Goal: Navigation & Orientation: Find specific page/section

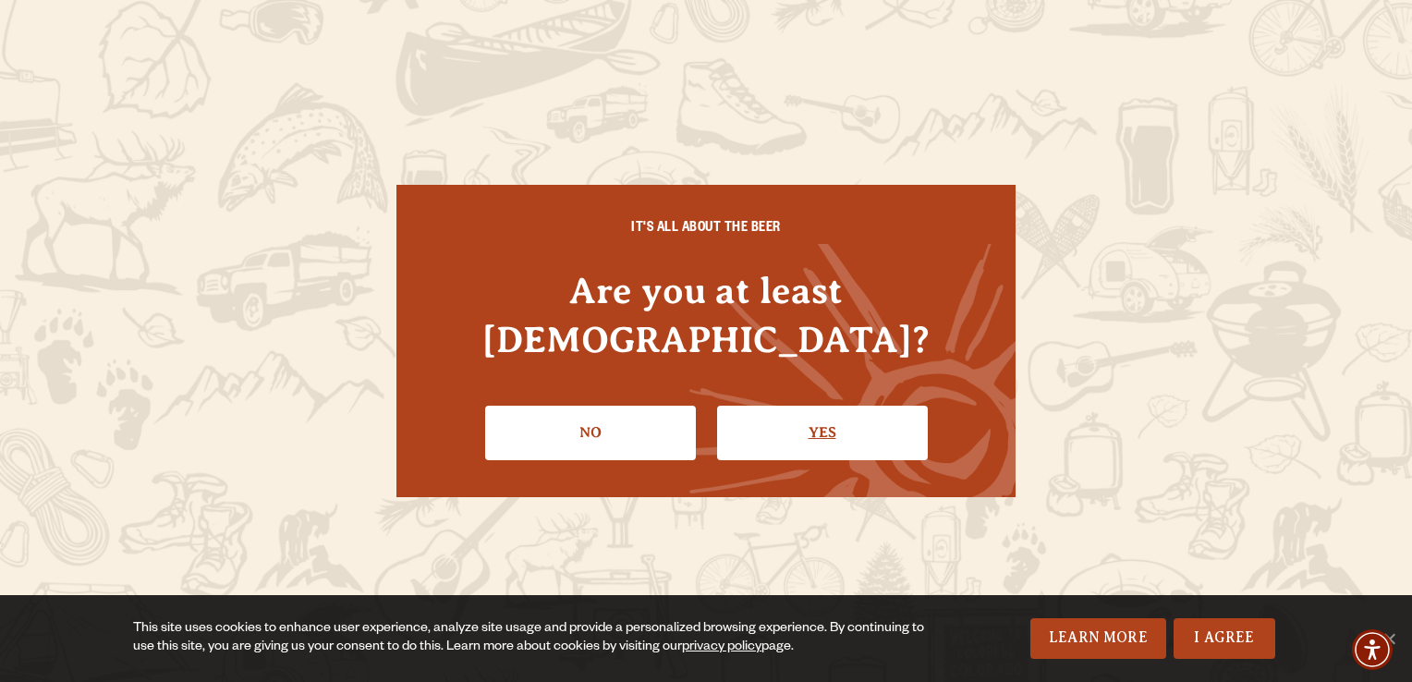
click at [834, 406] on link "Yes" at bounding box center [822, 433] width 211 height 54
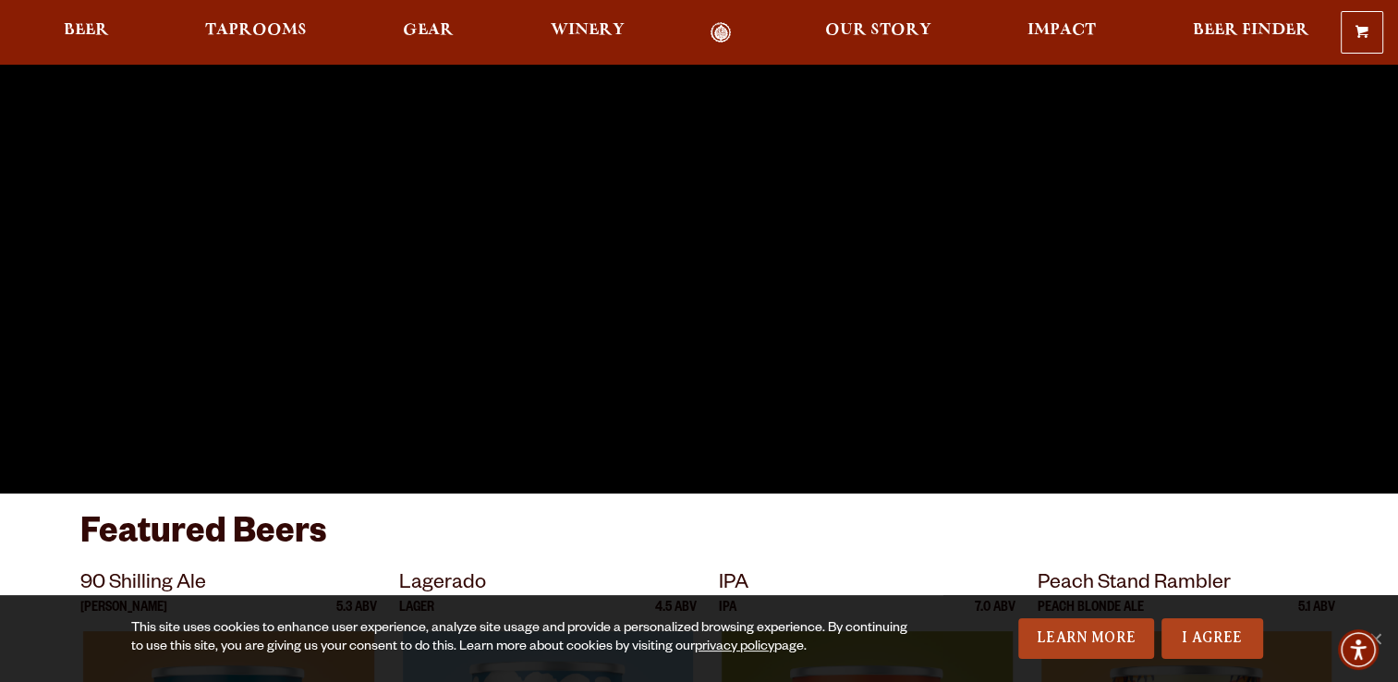
scroll to position [439, 0]
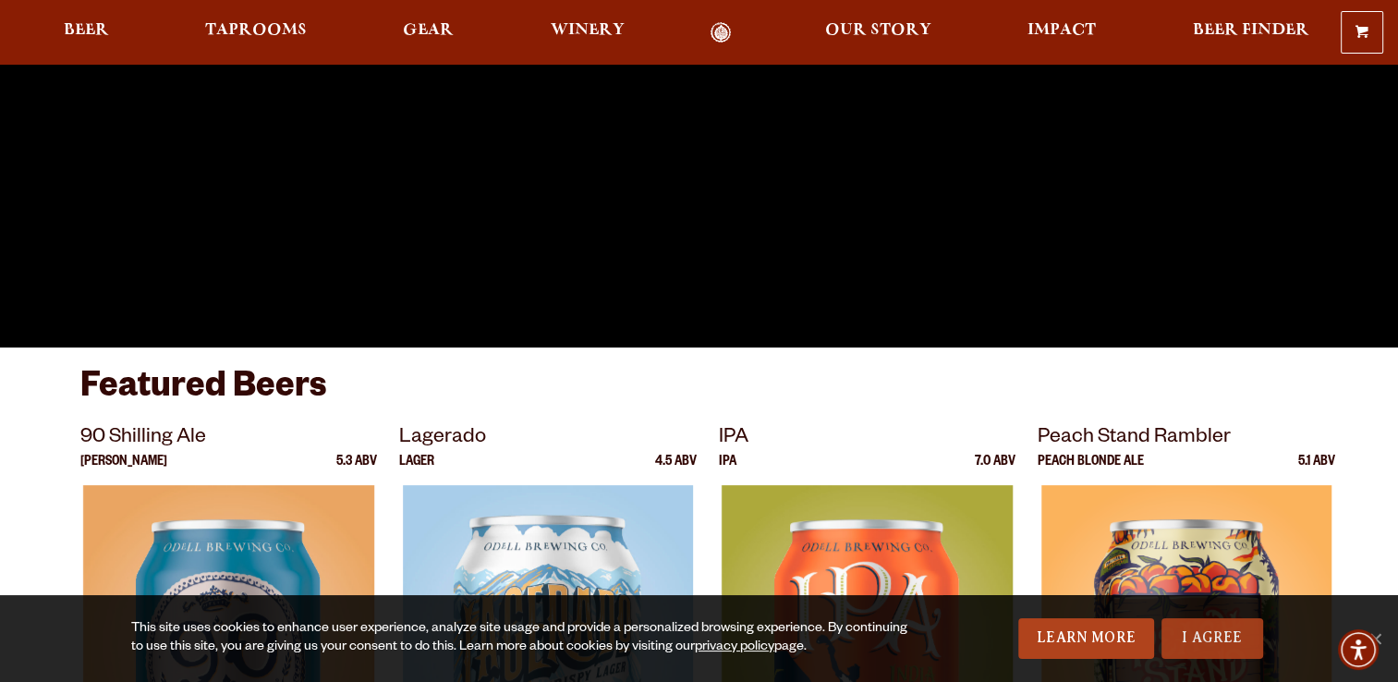
click at [1226, 640] on link "I Agree" at bounding box center [1213, 638] width 102 height 41
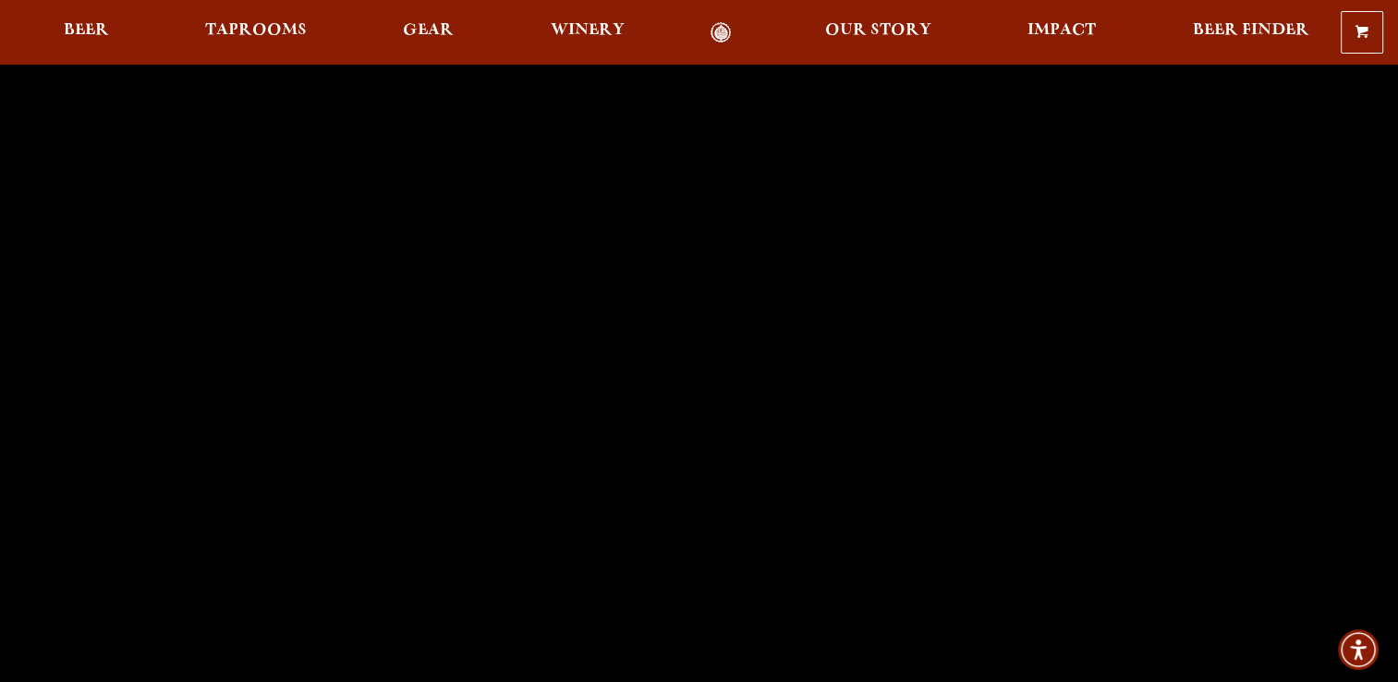
scroll to position [0, 0]
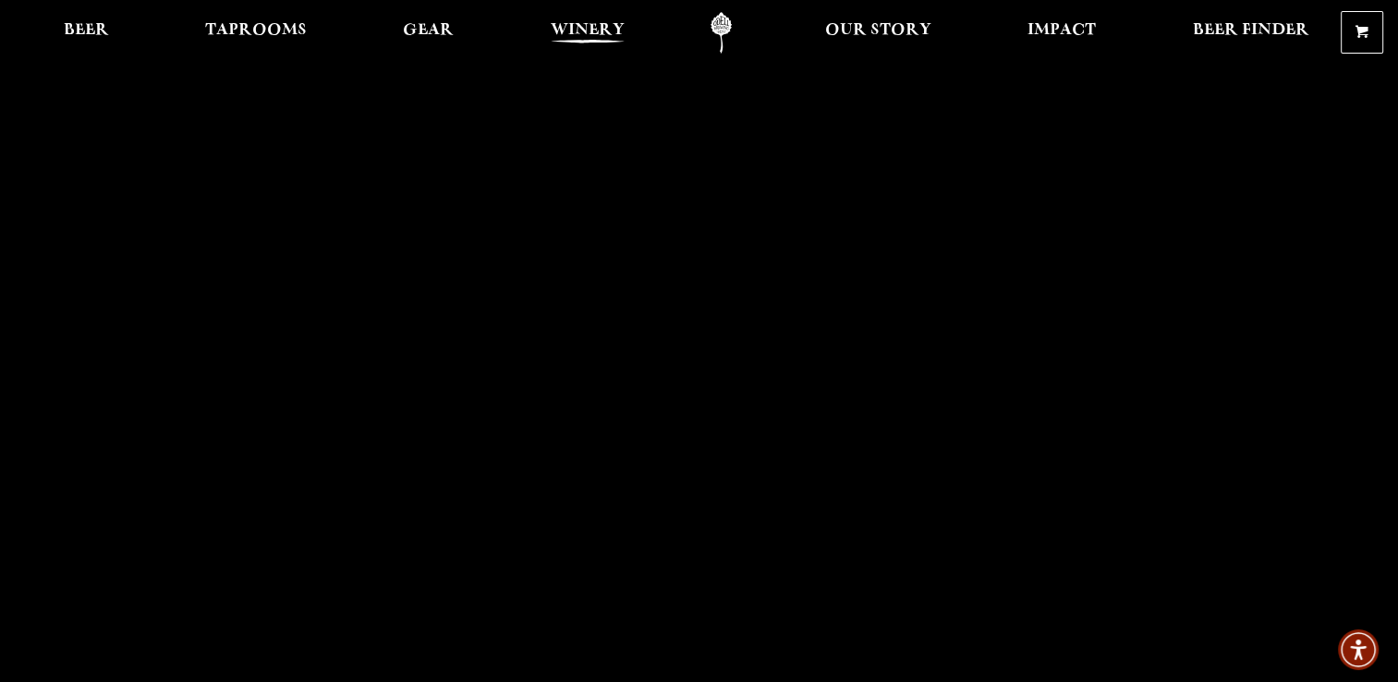
click at [581, 32] on span "Winery" at bounding box center [588, 30] width 74 height 15
click at [241, 25] on span "Taprooms" at bounding box center [256, 30] width 102 height 15
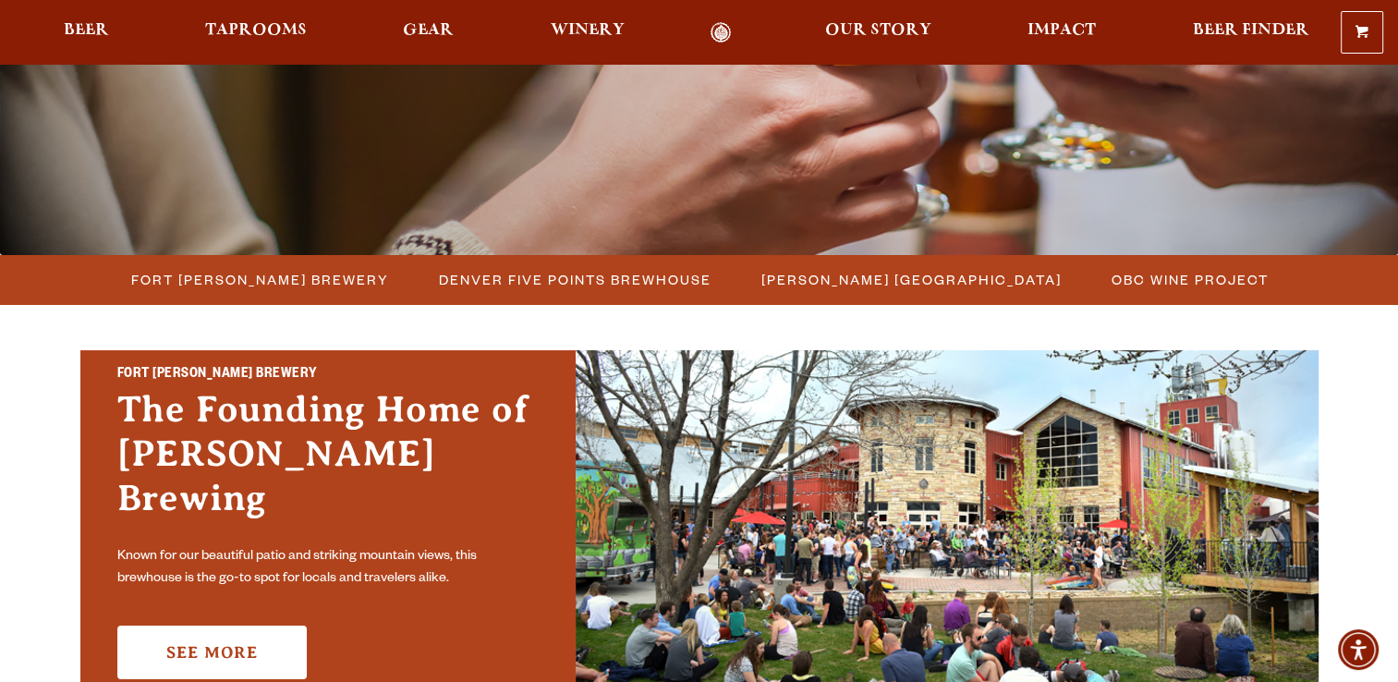
scroll to position [347, 0]
